Goal: Contribute content: Add original content to the website for others to see

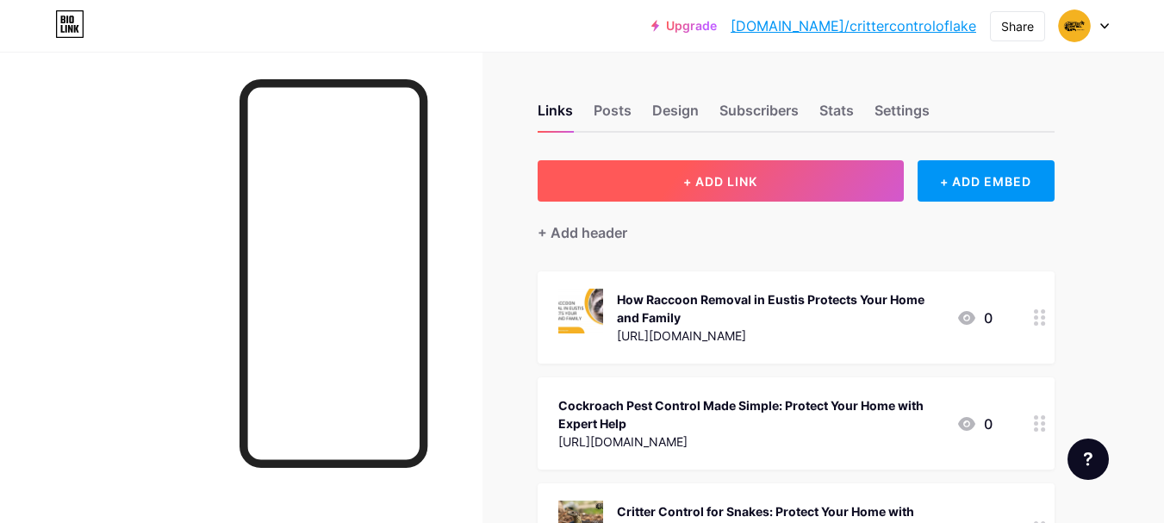
click at [718, 178] on span "+ ADD LINK" at bounding box center [721, 181] width 74 height 15
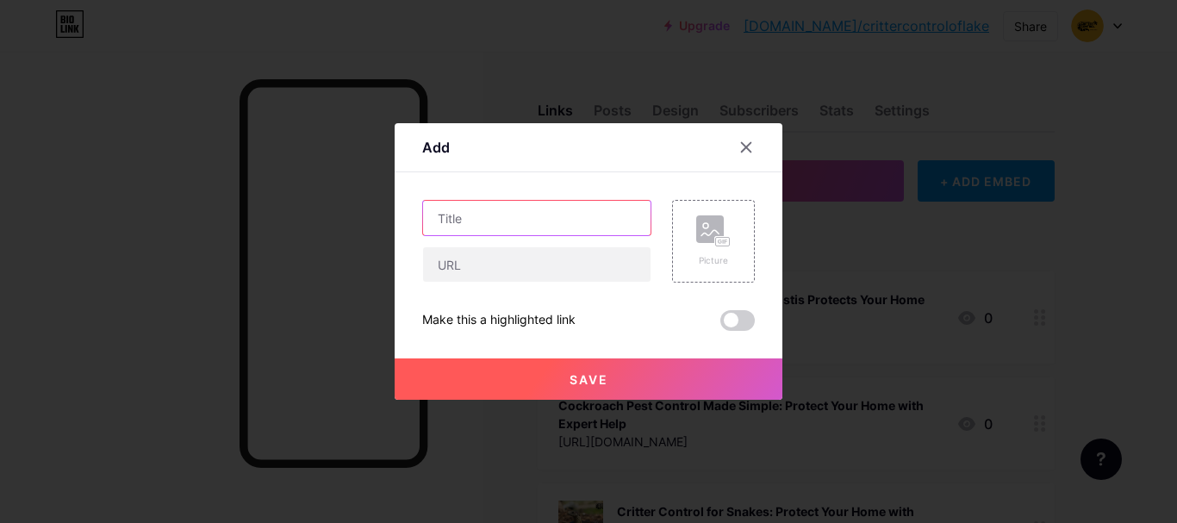
click at [477, 222] on input "text" at bounding box center [537, 218] width 228 height 34
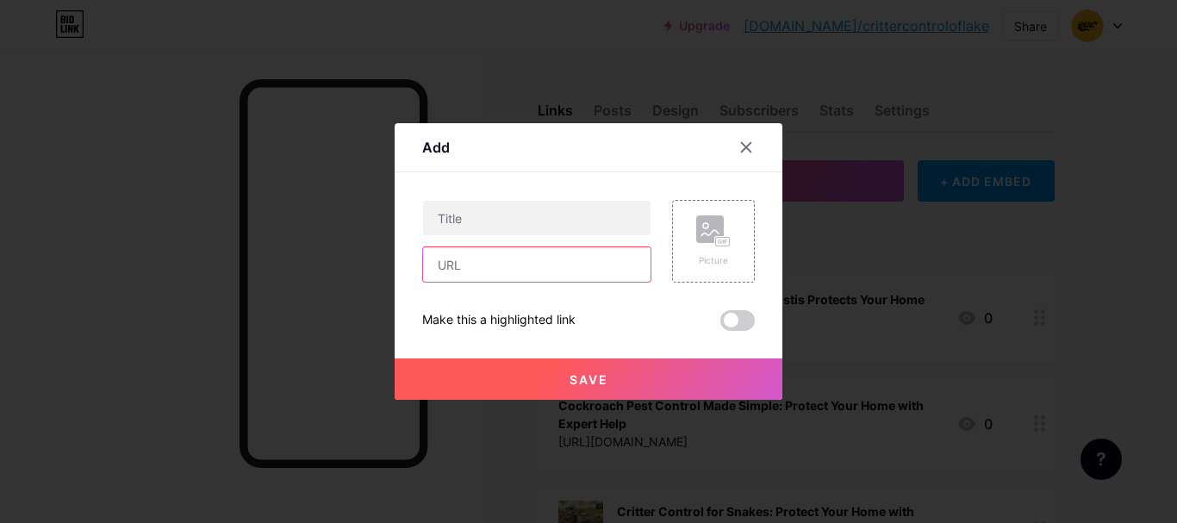
click at [473, 259] on input "text" at bounding box center [537, 264] width 228 height 34
paste input "[URL][DOMAIN_NAME]"
type input "[URL][DOMAIN_NAME]"
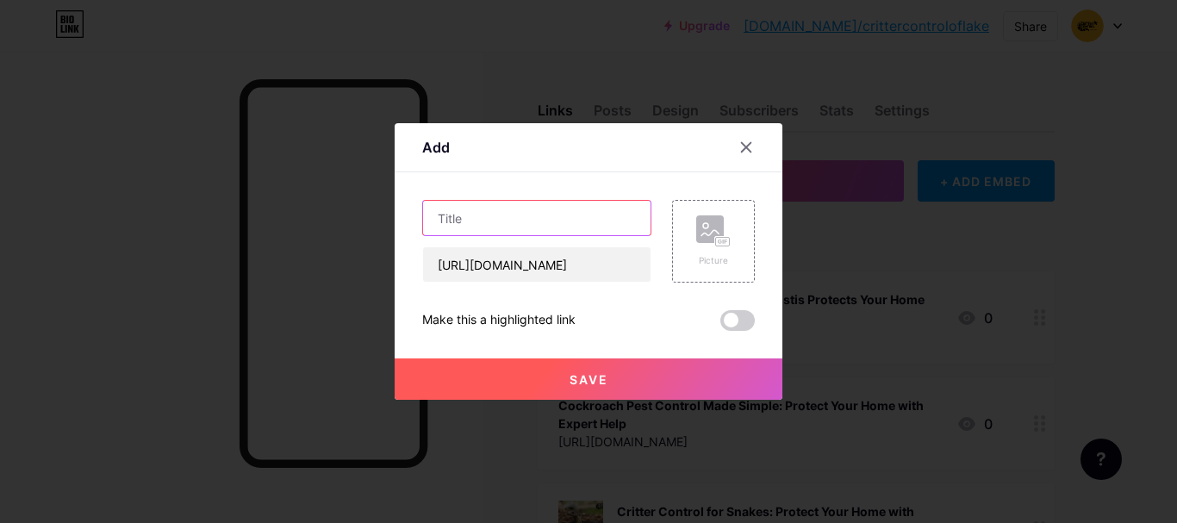
click at [469, 215] on input "text" at bounding box center [537, 218] width 228 height 34
paste input "How to Handle Armadillo Problems: Lake County’s Guide to Armadillo Removal"
type input "How to Handle Armadillo Problems: Lake County’s Guide to Armadillo Removal"
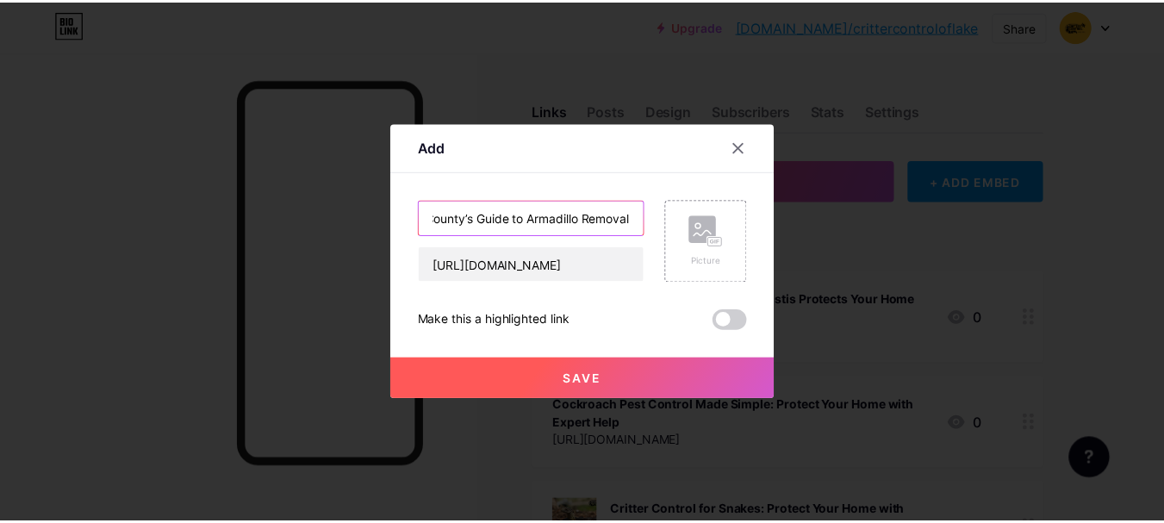
scroll to position [0, 0]
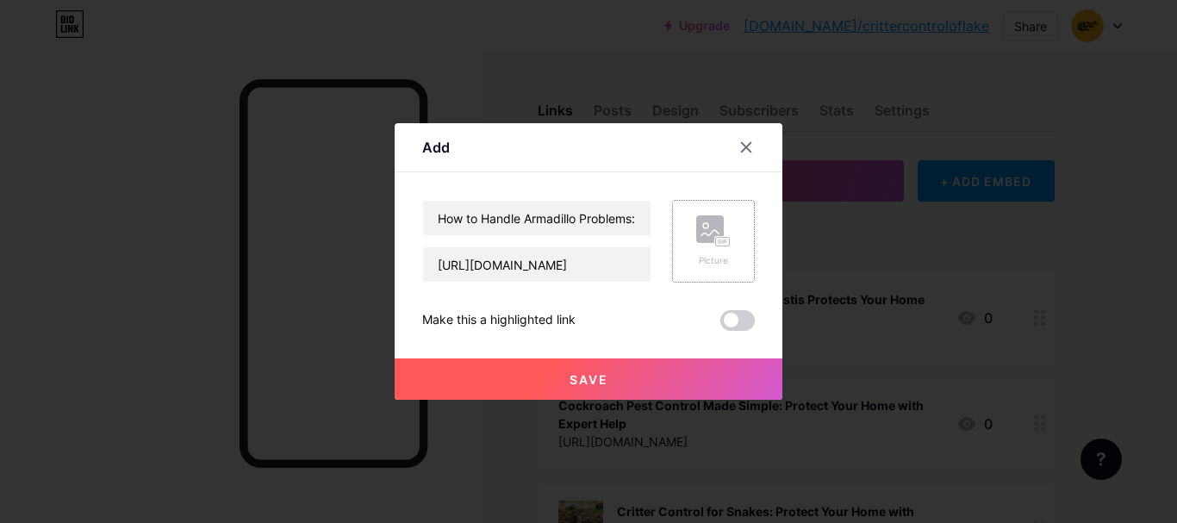
click at [716, 245] on rect at bounding box center [723, 242] width 14 height 9
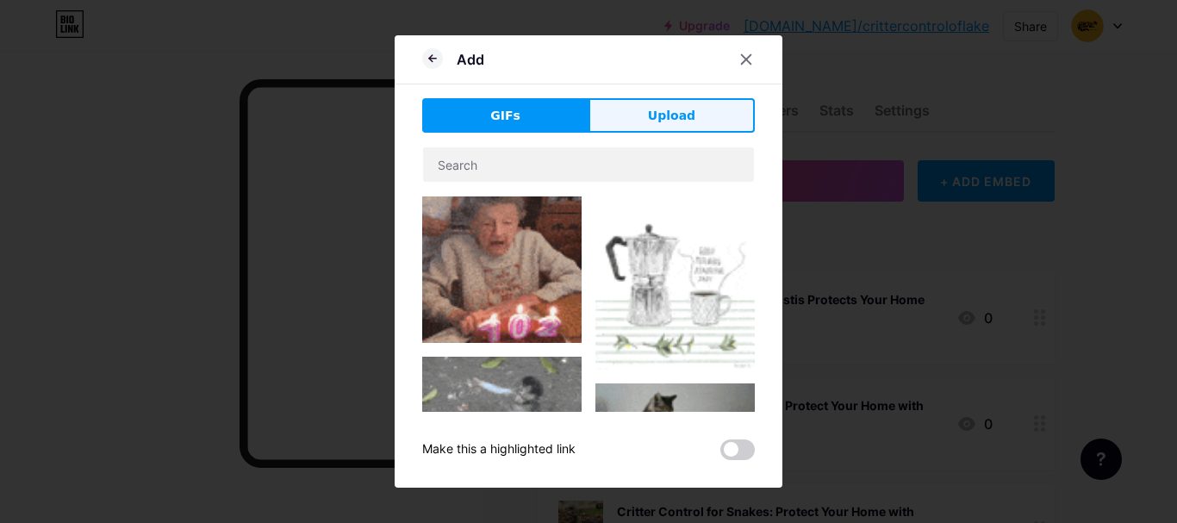
click at [646, 115] on button "Upload" at bounding box center [672, 115] width 166 height 34
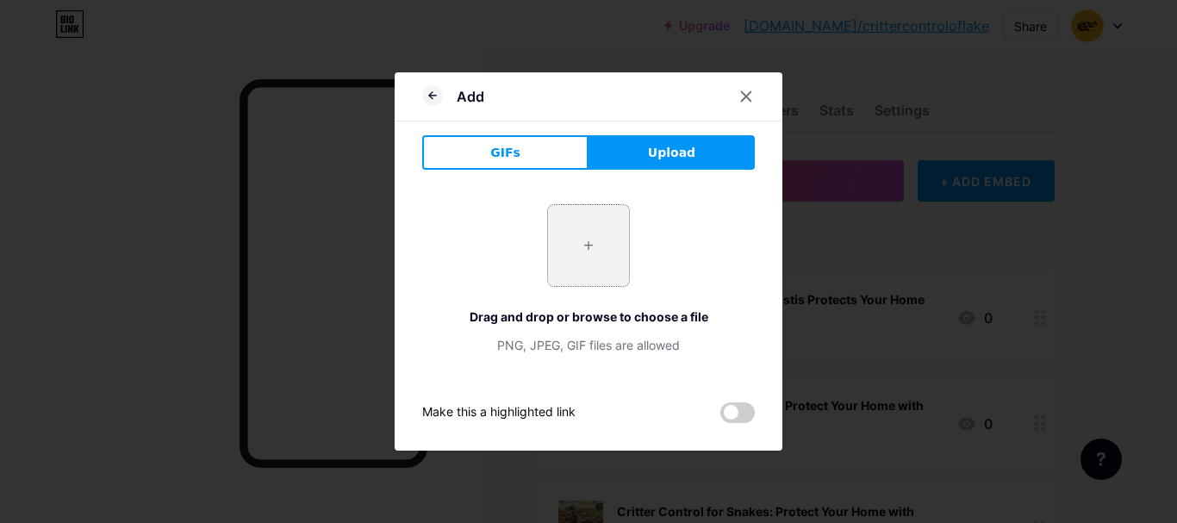
click at [589, 254] on input "file" at bounding box center [588, 245] width 81 height 81
type input "C:\fakepath\Armadillo.jpg"
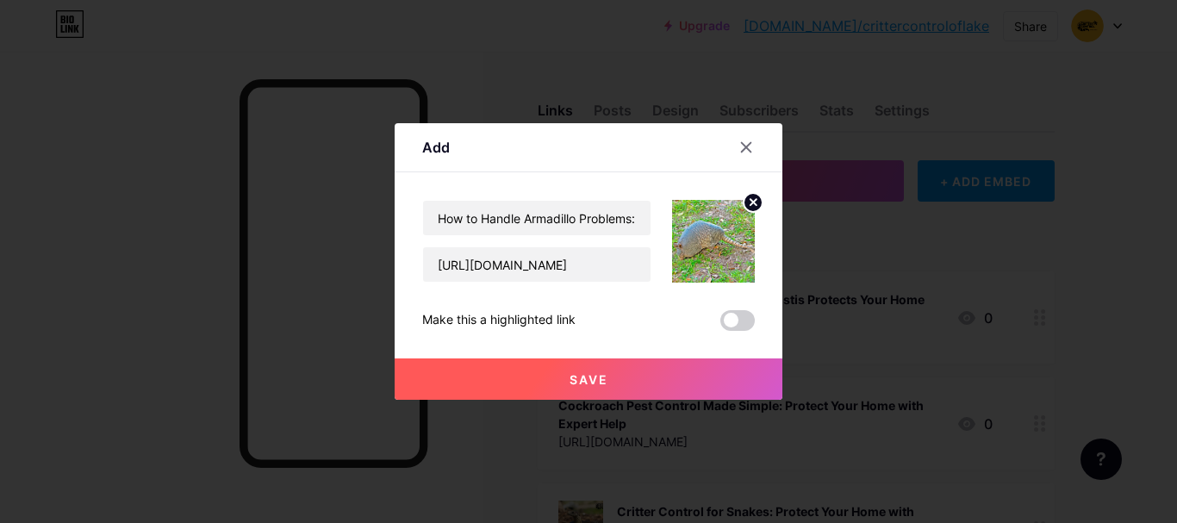
click at [602, 371] on button "Save" at bounding box center [589, 379] width 388 height 41
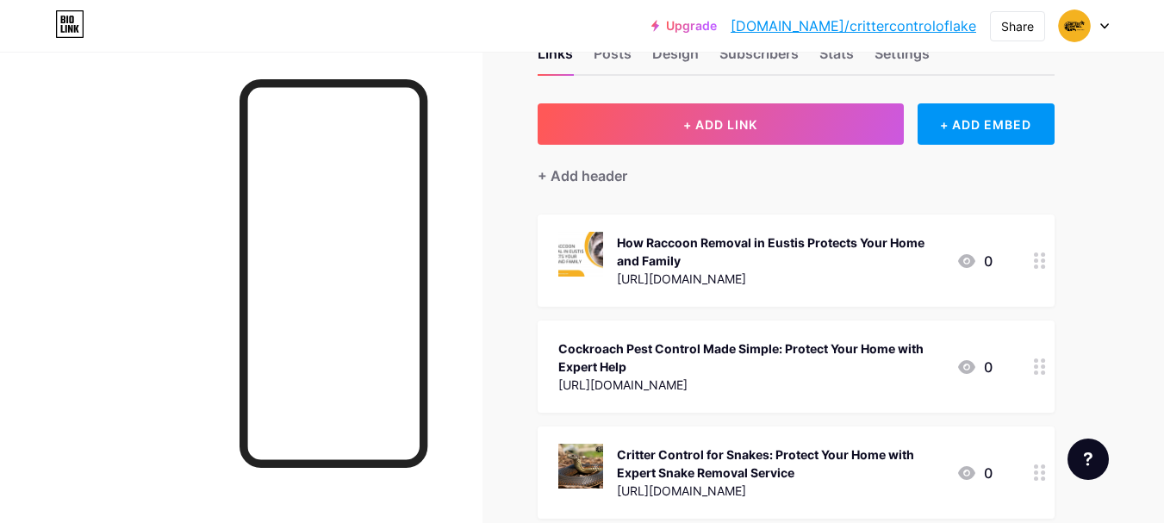
scroll to position [86, 0]
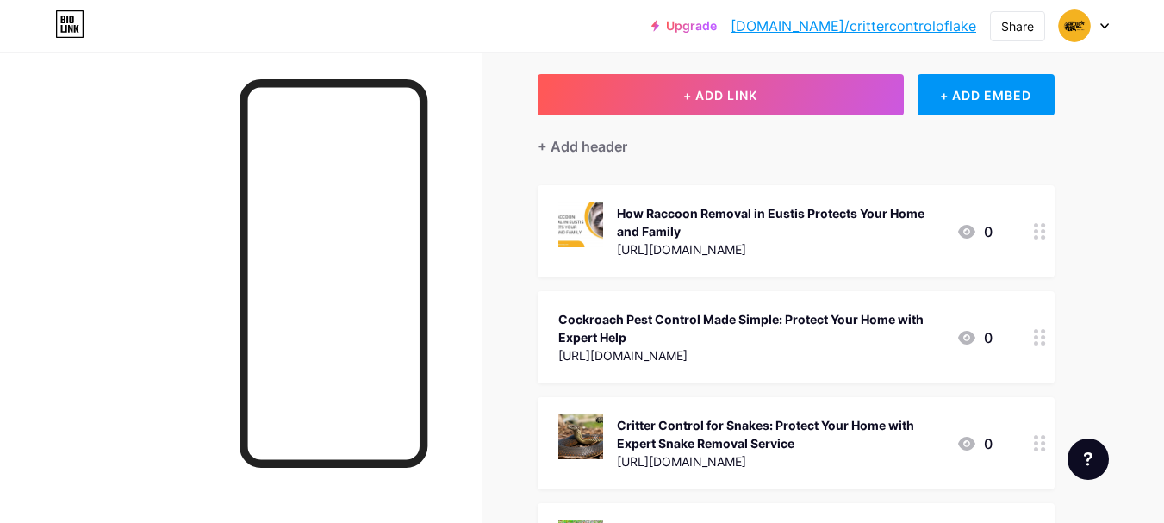
click at [969, 228] on icon at bounding box center [967, 232] width 21 height 21
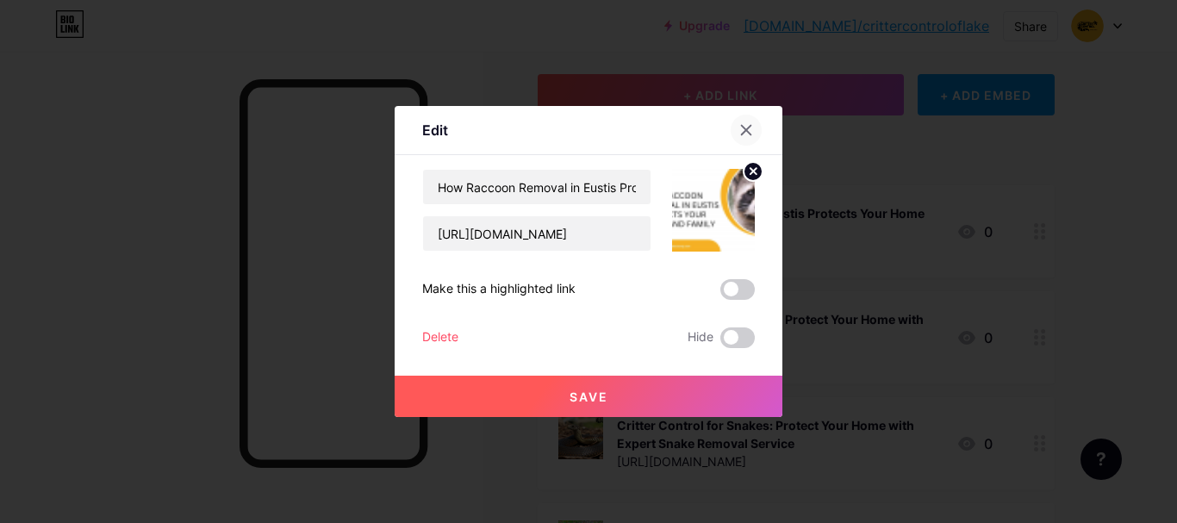
click at [746, 128] on icon at bounding box center [747, 130] width 14 height 14
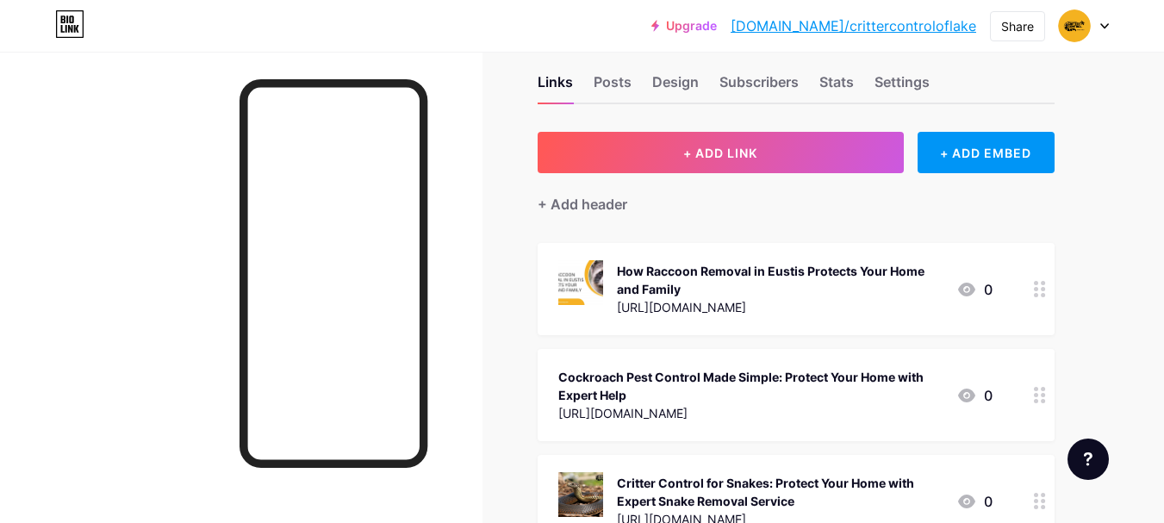
scroll to position [0, 0]
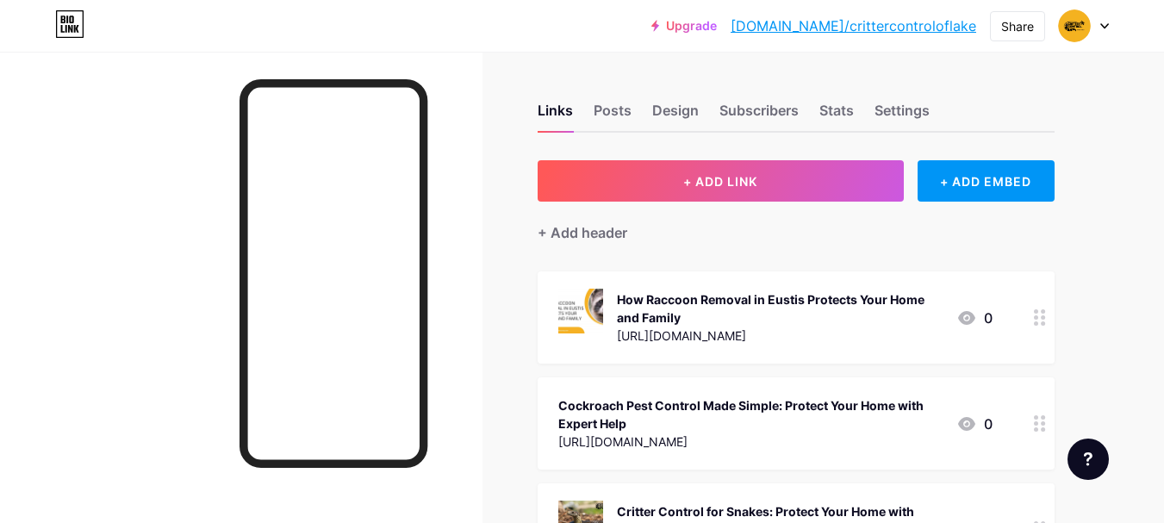
click at [887, 28] on link "[DOMAIN_NAME]/crittercontroloflake" at bounding box center [854, 26] width 246 height 21
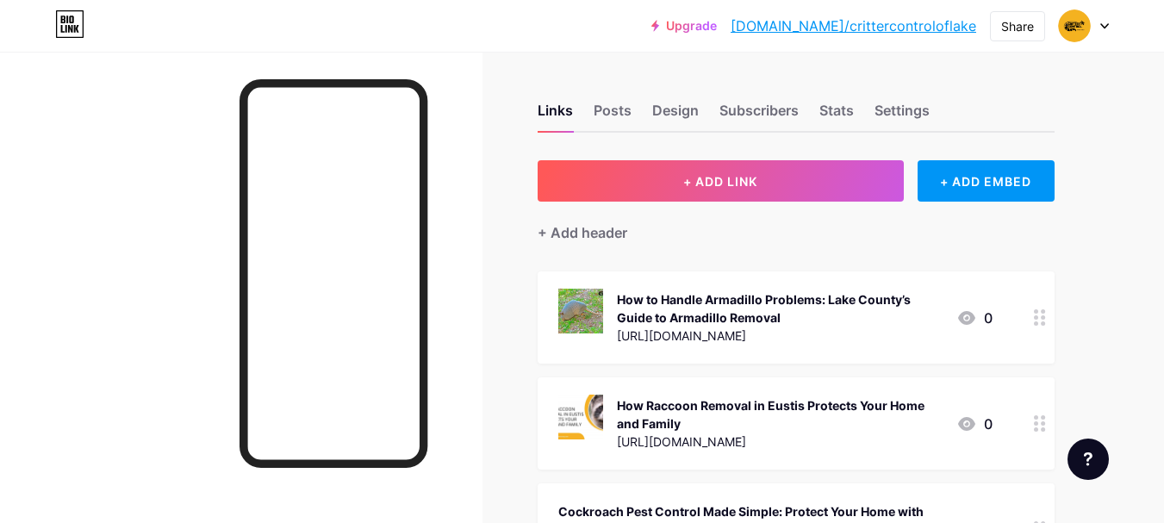
click at [858, 26] on link "[DOMAIN_NAME]/crittercontroloflake" at bounding box center [854, 26] width 246 height 21
